Goal: Check status: Check status

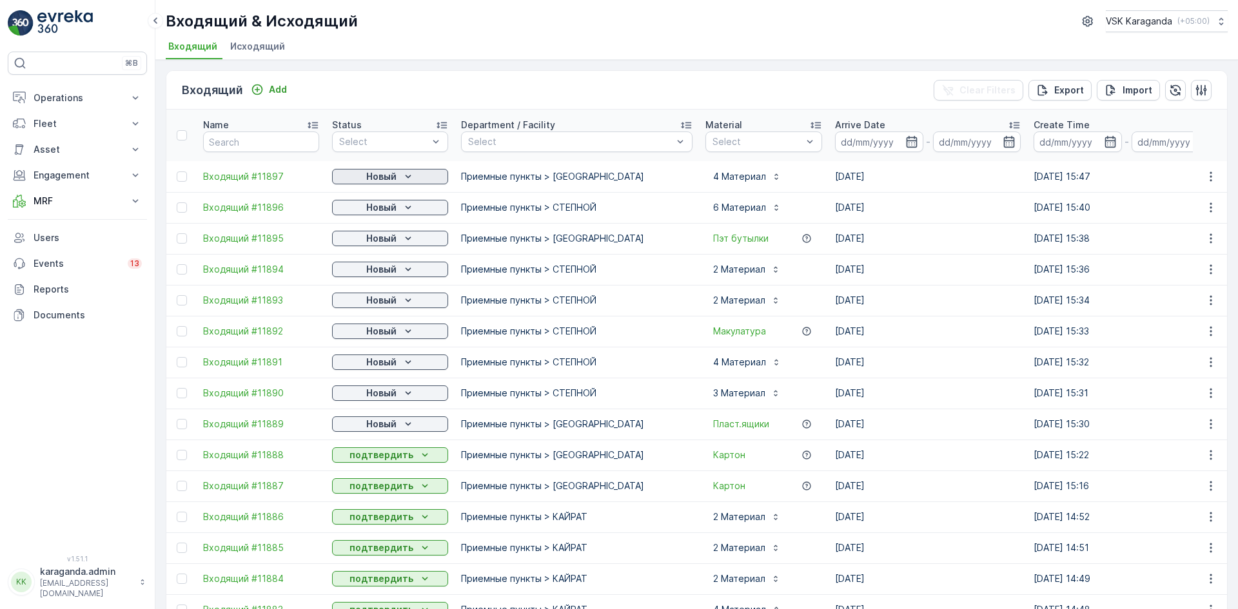
click at [403, 175] on icon "Новый" at bounding box center [408, 176] width 13 height 13
click at [390, 212] on span "подтвердить" at bounding box center [369, 214] width 59 height 13
click at [399, 209] on div "Новый" at bounding box center [390, 207] width 106 height 13
click at [395, 241] on p "Новый" at bounding box center [381, 238] width 30 height 13
click at [385, 271] on span "подтвердить" at bounding box center [369, 276] width 59 height 13
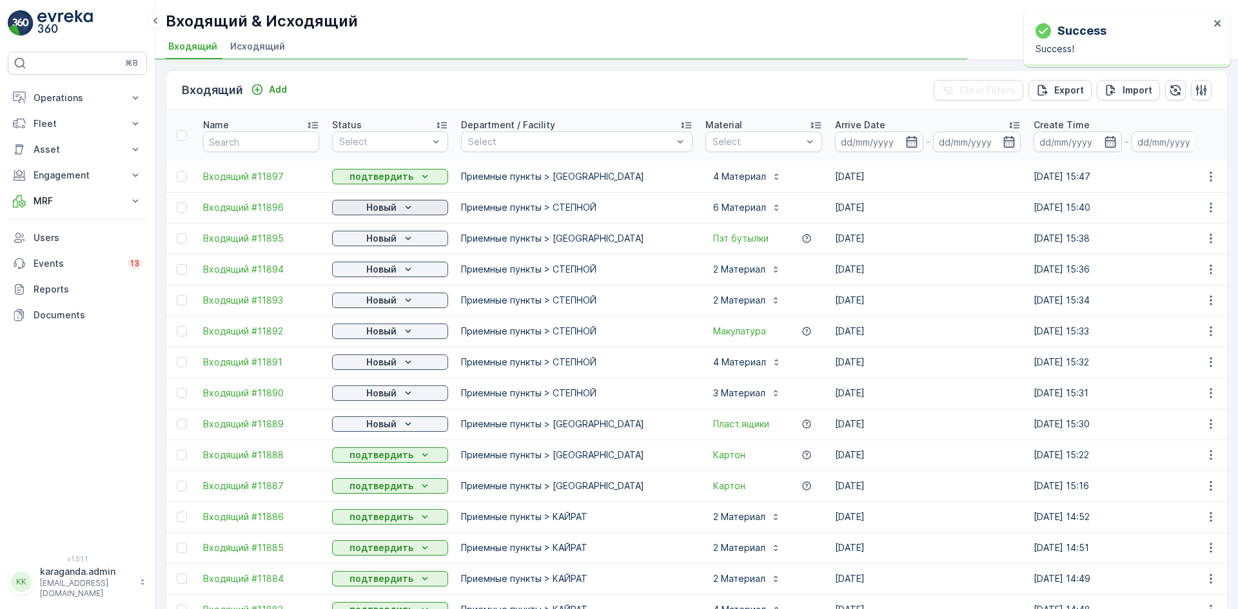
click at [403, 206] on icon "Новый" at bounding box center [408, 207] width 13 height 13
click at [392, 242] on span "подтвердить" at bounding box center [369, 245] width 59 height 13
click at [388, 270] on p "Новый" at bounding box center [381, 269] width 30 height 13
click at [378, 310] on span "подтвердить" at bounding box center [369, 307] width 59 height 13
click at [381, 330] on p "Новый" at bounding box center [381, 331] width 30 height 13
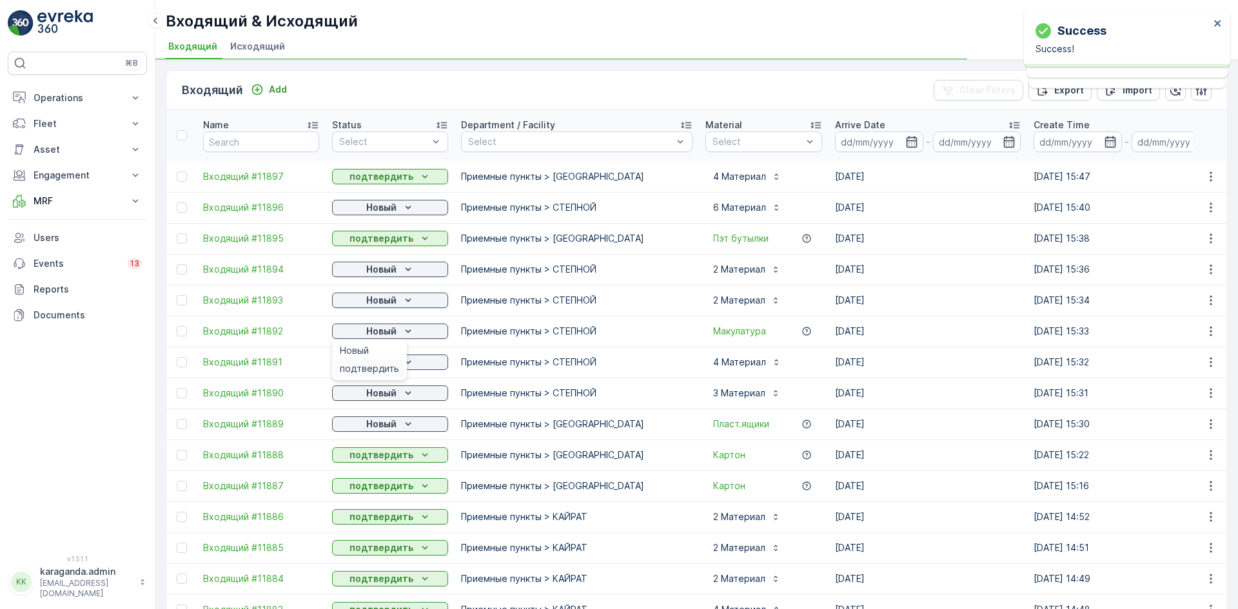
click at [376, 362] on span "подтвердить" at bounding box center [369, 368] width 59 height 13
click at [386, 204] on p "Новый" at bounding box center [381, 207] width 30 height 13
click at [389, 296] on p "Новый" at bounding box center [381, 300] width 30 height 13
click at [373, 334] on span "подтвердить" at bounding box center [369, 337] width 59 height 13
click at [382, 301] on p "Новый" at bounding box center [381, 300] width 30 height 13
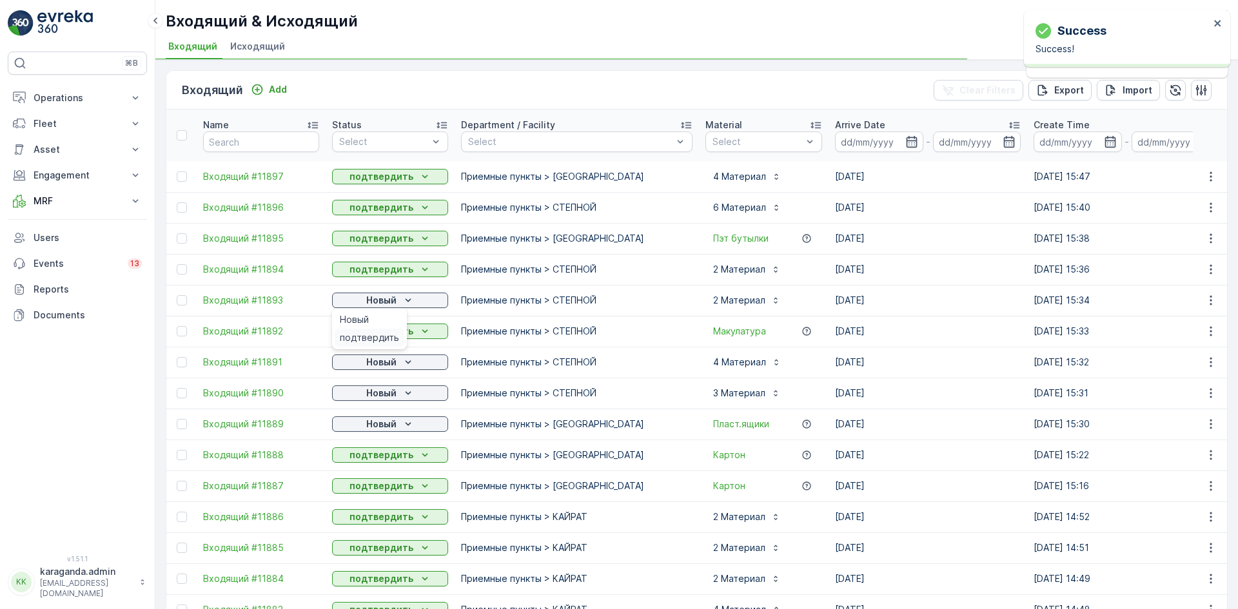
click at [379, 333] on span "подтвердить" at bounding box center [369, 337] width 59 height 13
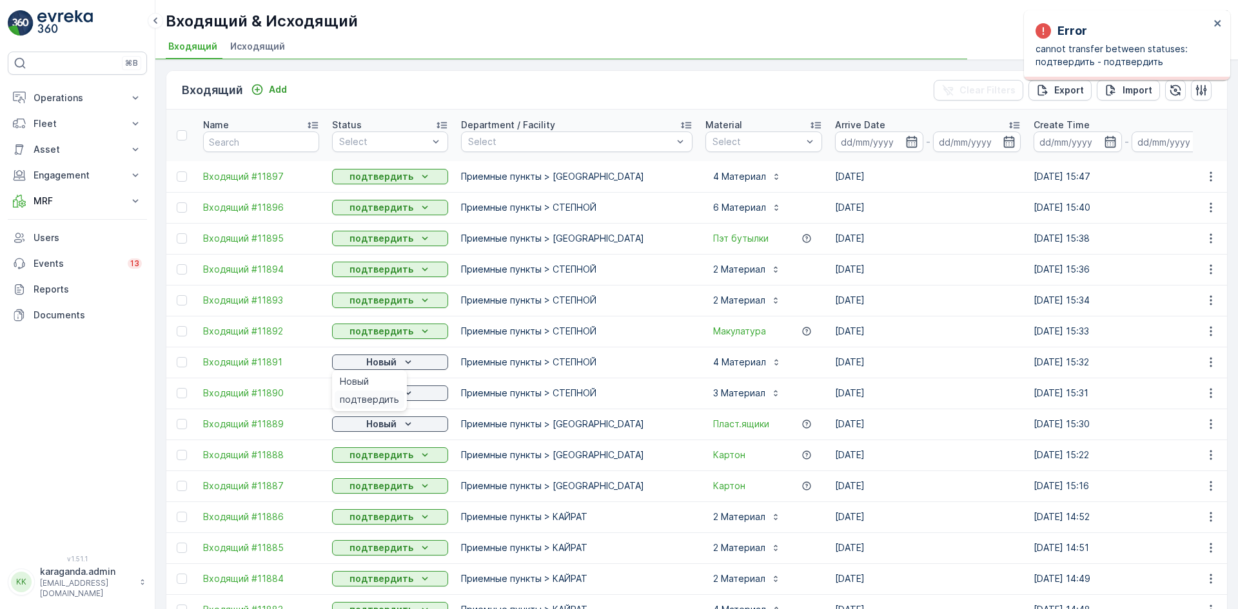
click at [373, 396] on span "подтвердить" at bounding box center [369, 399] width 59 height 13
click at [390, 396] on p "Новый" at bounding box center [381, 393] width 30 height 13
click at [369, 431] on span "подтвердить" at bounding box center [369, 430] width 59 height 13
click at [382, 425] on p "Новый" at bounding box center [381, 424] width 30 height 13
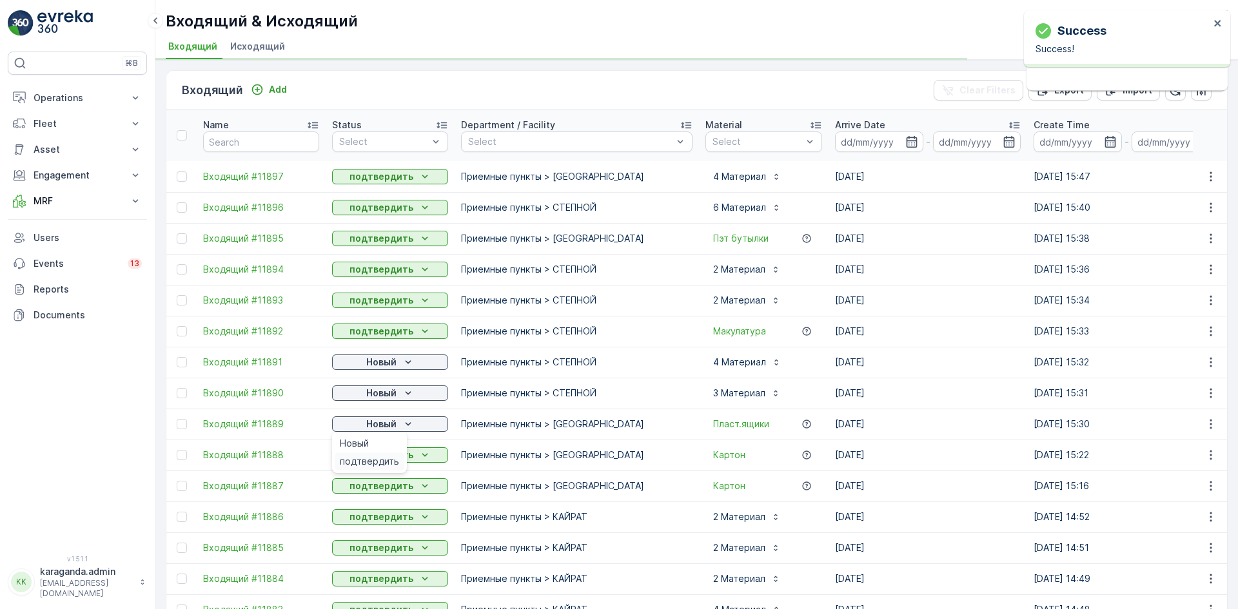
click at [377, 458] on span "подтвердить" at bounding box center [369, 461] width 59 height 13
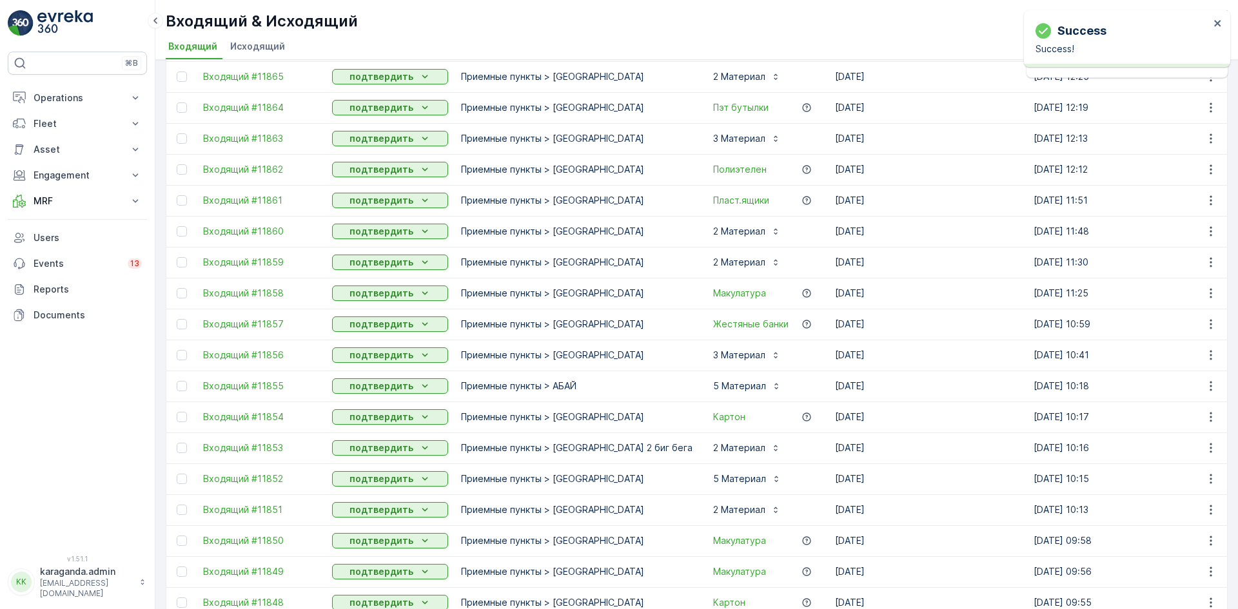
scroll to position [1096, 0]
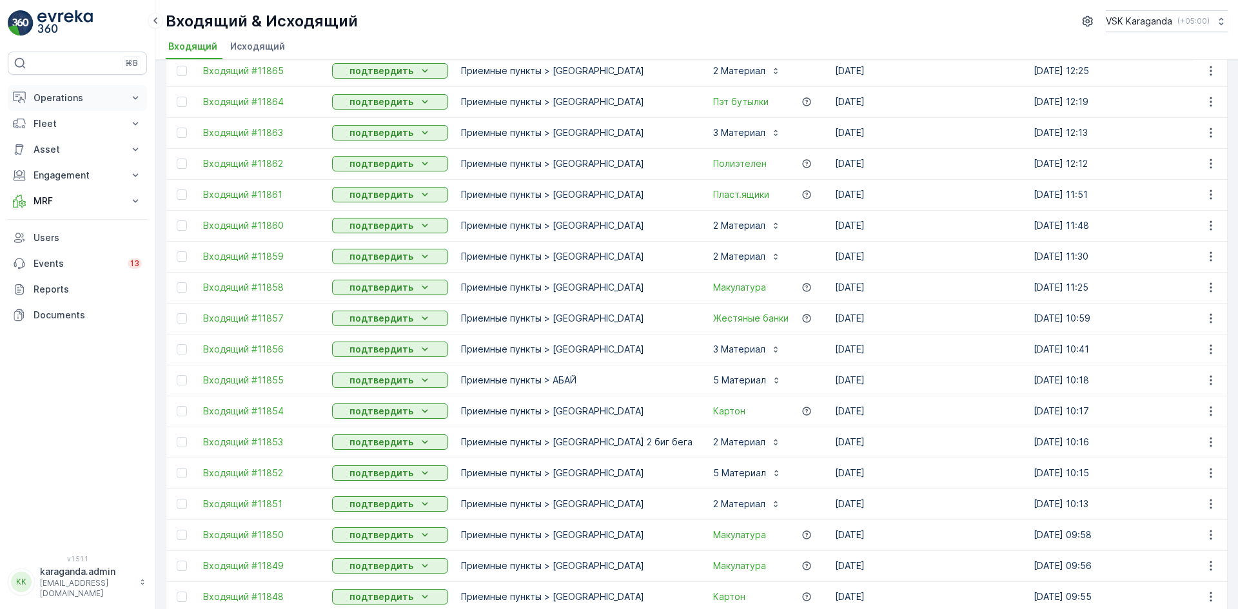
click at [70, 88] on button "Operations" at bounding box center [77, 98] width 139 height 26
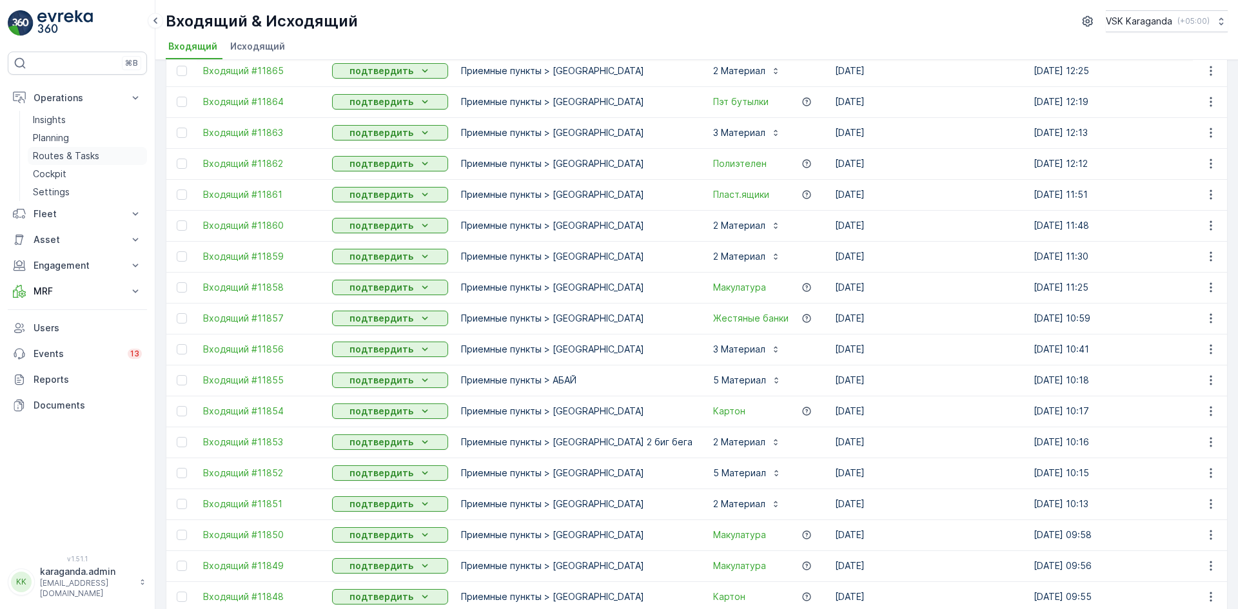
click at [74, 159] on p "Routes & Tasks" at bounding box center [66, 156] width 66 height 13
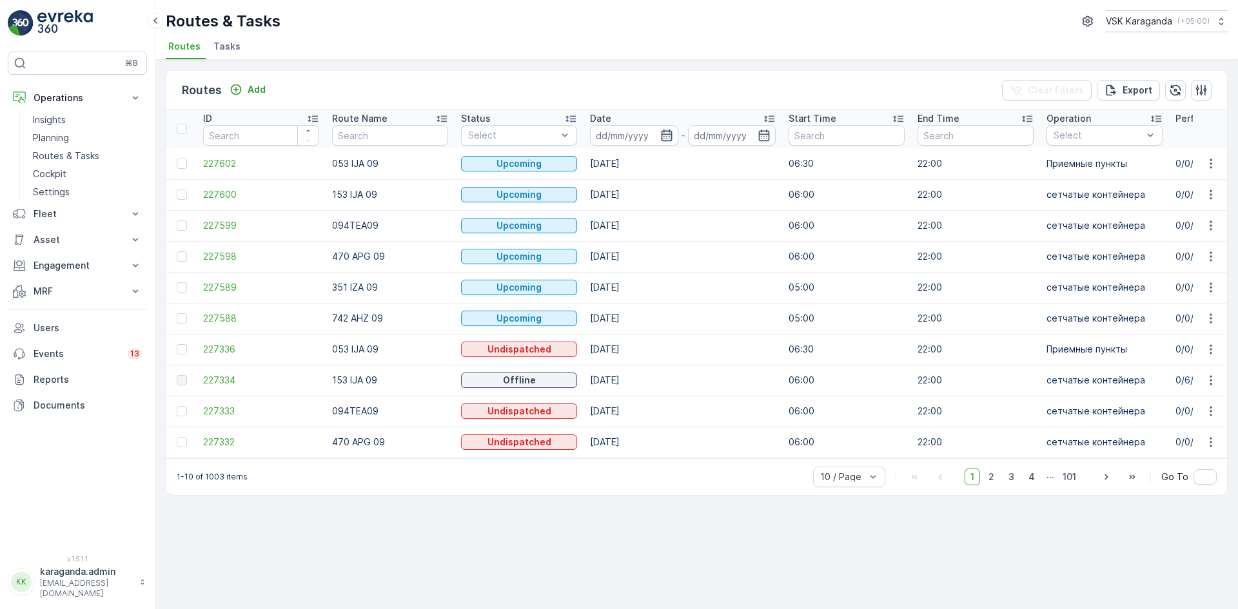
click at [671, 135] on icon "button" at bounding box center [666, 136] width 11 height 12
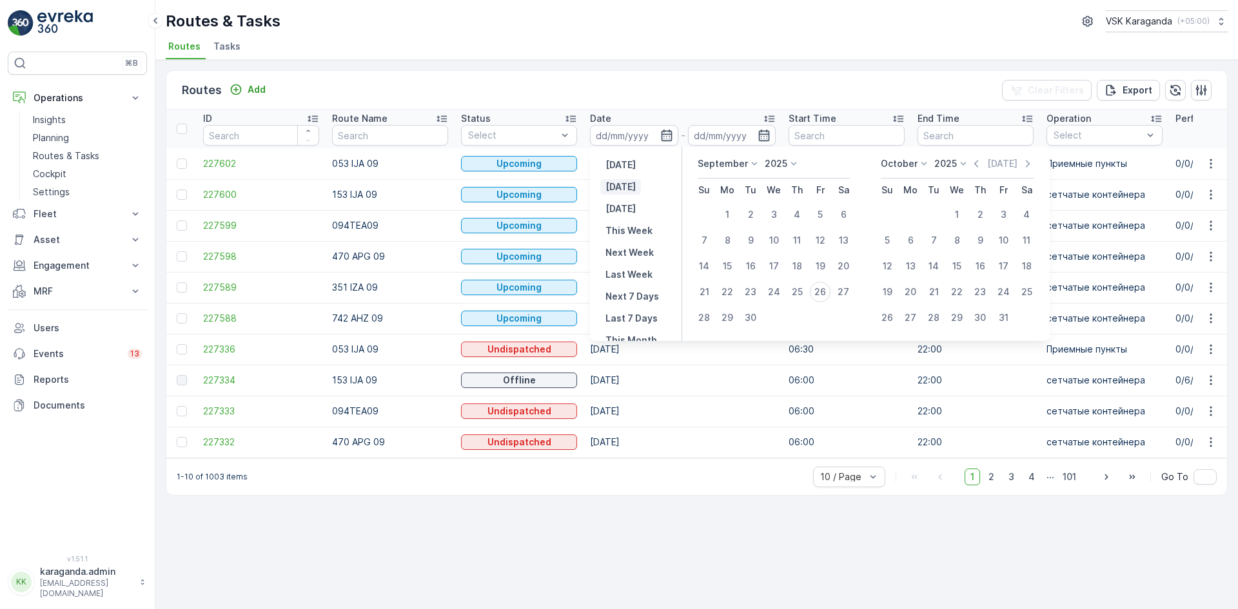
click at [625, 190] on p "[DATE]" at bounding box center [621, 187] width 30 height 13
type input "[DATE]"
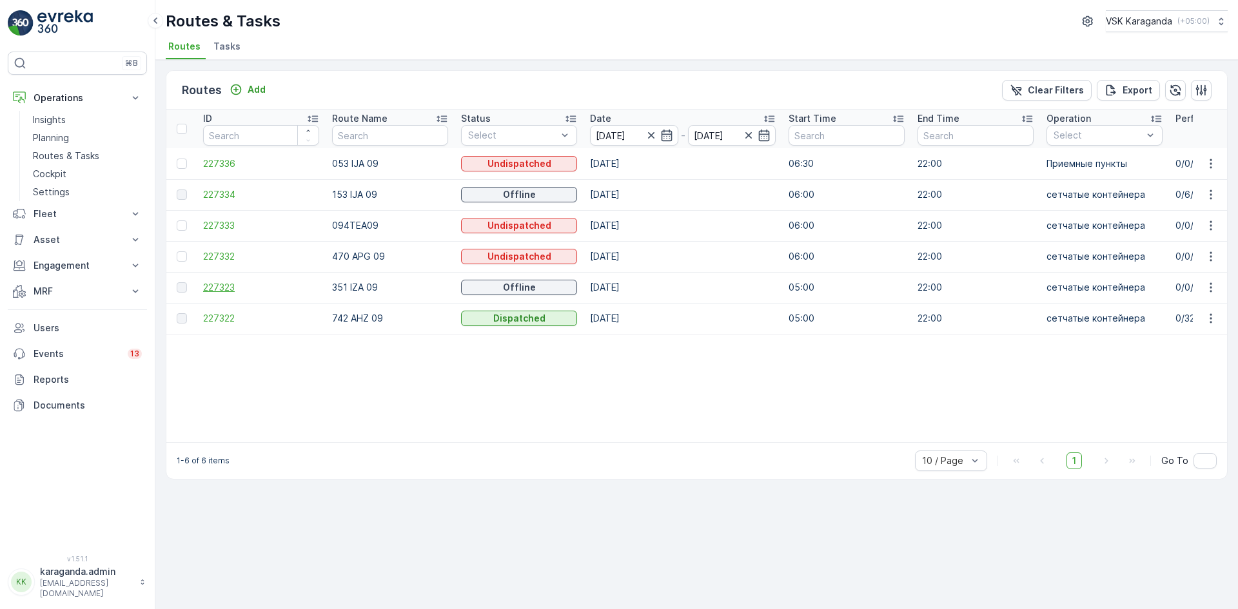
click at [212, 289] on span "227323" at bounding box center [261, 287] width 116 height 13
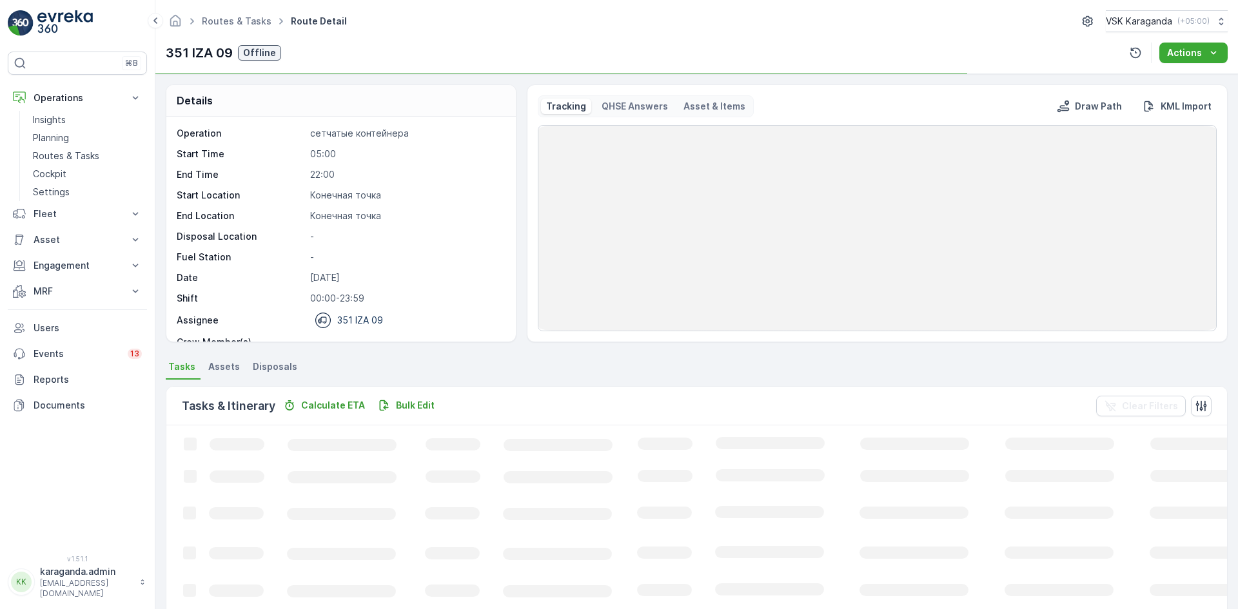
click at [270, 361] on span "Disposals" at bounding box center [275, 367] width 45 height 13
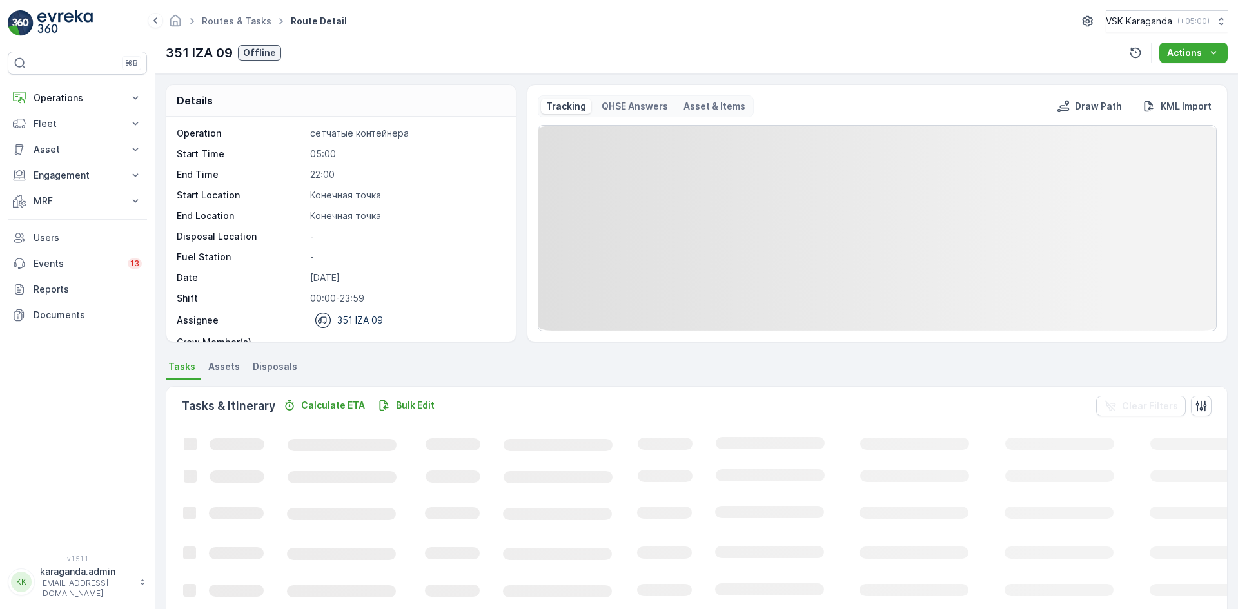
click at [275, 363] on span "Disposals" at bounding box center [275, 367] width 45 height 13
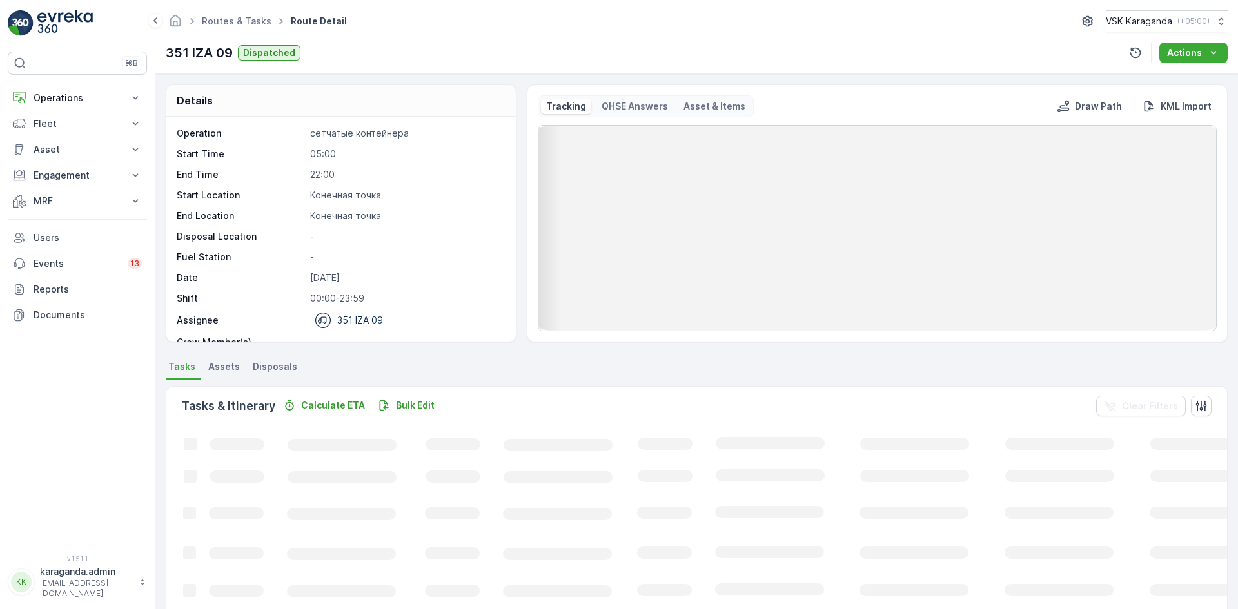
click at [277, 371] on span "Disposals" at bounding box center [275, 367] width 45 height 13
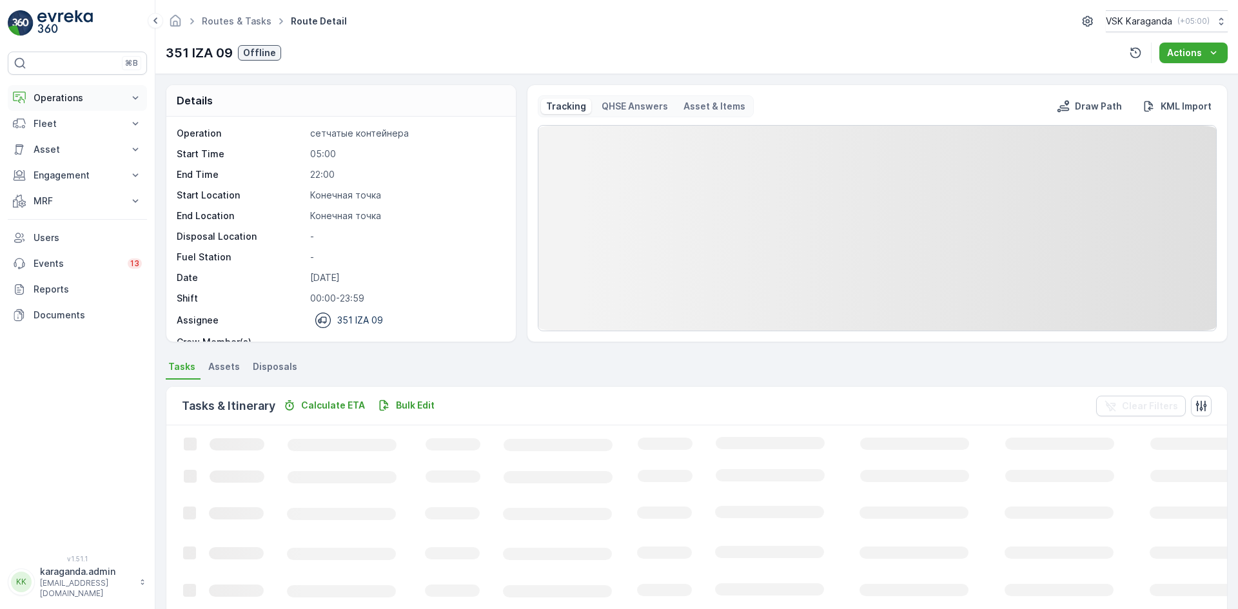
click at [64, 101] on p "Operations" at bounding box center [78, 98] width 88 height 13
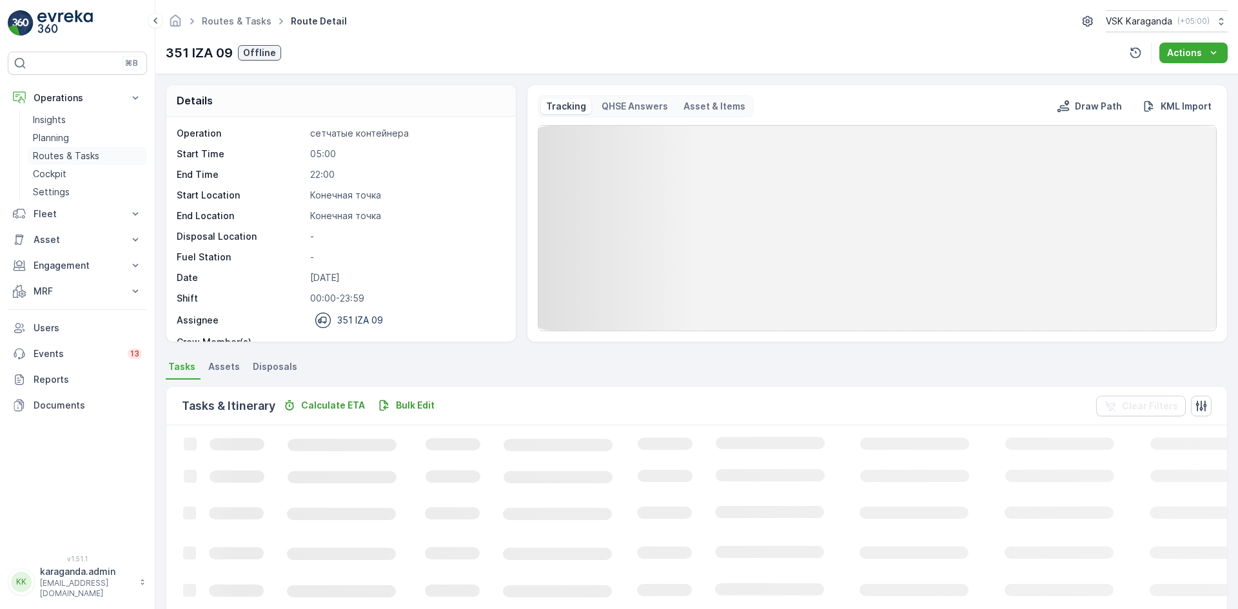
click at [66, 155] on p "Routes & Tasks" at bounding box center [66, 156] width 66 height 13
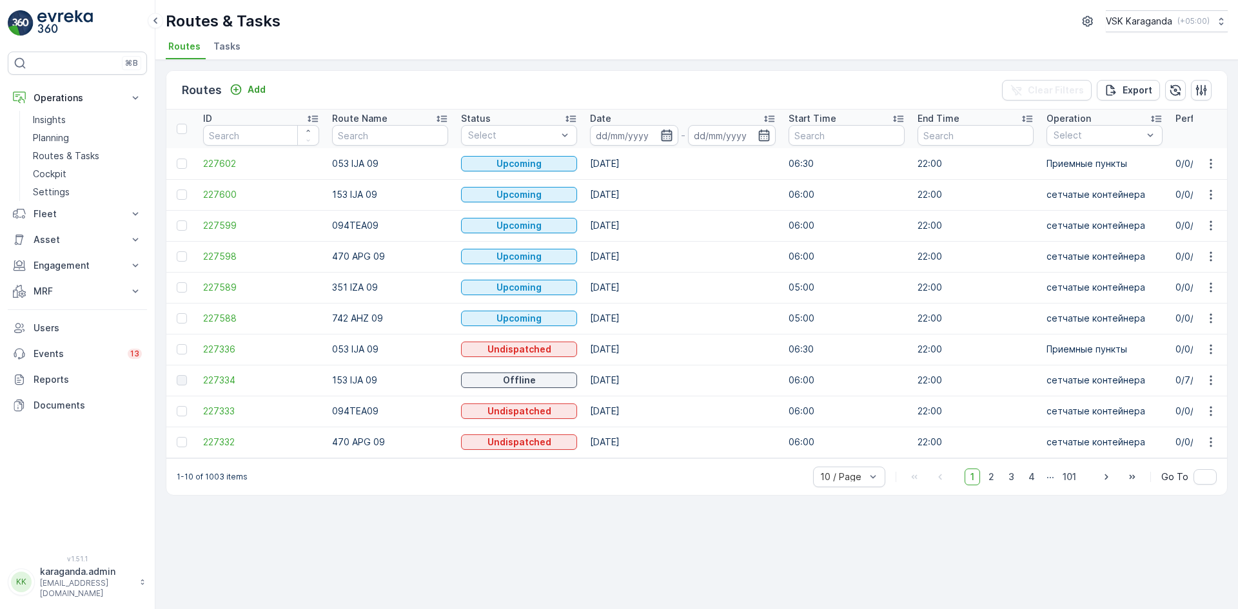
click at [660, 139] on icon "button" at bounding box center [666, 135] width 13 height 13
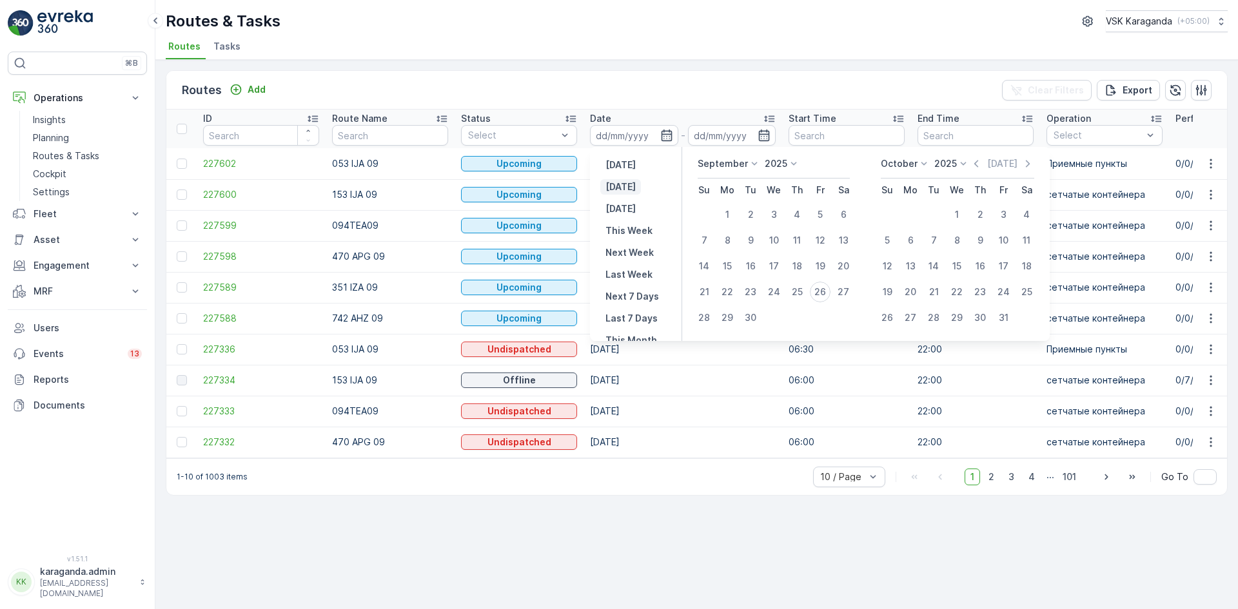
click at [628, 188] on p "[DATE]" at bounding box center [621, 187] width 30 height 13
type input "[DATE]"
